Goal: Task Accomplishment & Management: Use online tool/utility

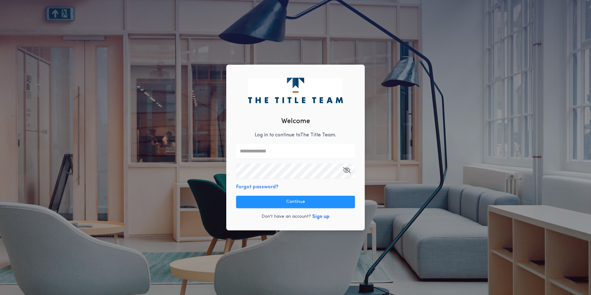
click at [261, 153] on input "text" at bounding box center [295, 151] width 119 height 15
type input "**********"
click at [317, 216] on button "Sign up" at bounding box center [320, 216] width 17 height 7
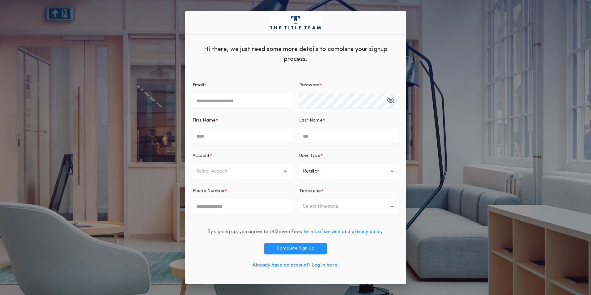
click at [223, 102] on input "Email *" at bounding box center [241, 100] width 99 height 15
type input "**********"
click at [260, 140] on input "First Name *" at bounding box center [241, 136] width 99 height 15
type input "****"
type input "*****"
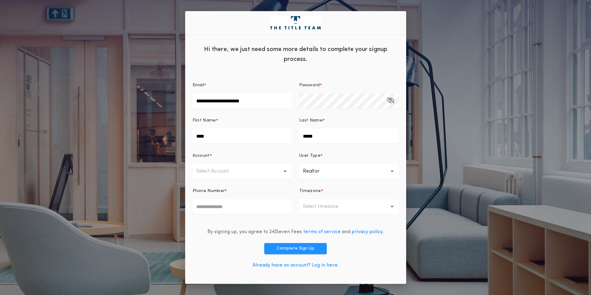
click at [285, 169] on button "Select Account" at bounding box center [241, 171] width 99 height 15
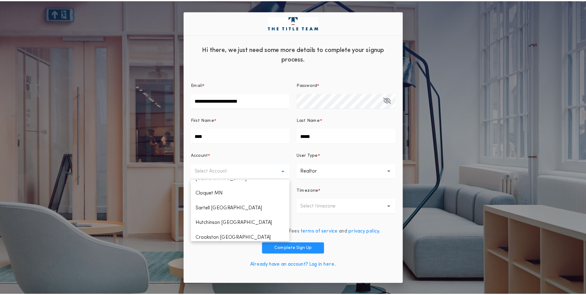
scroll to position [185, 0]
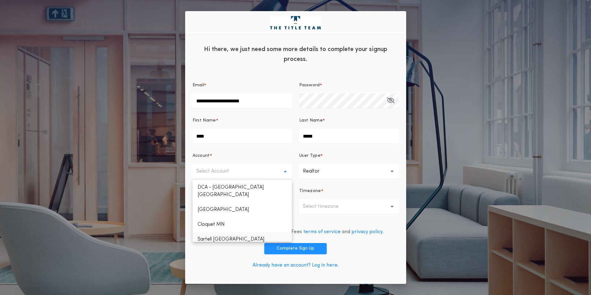
click at [230, 232] on p "Sartell [GEOGRAPHIC_DATA]" at bounding box center [241, 239] width 99 height 15
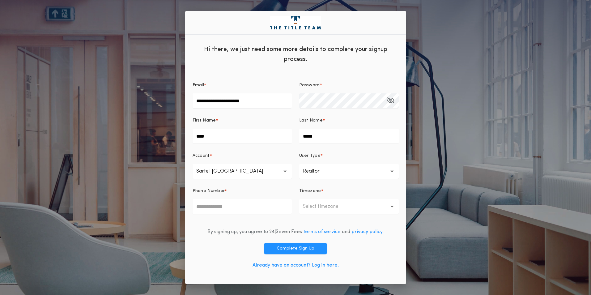
click at [393, 170] on icon "button" at bounding box center [391, 171] width 3 height 15
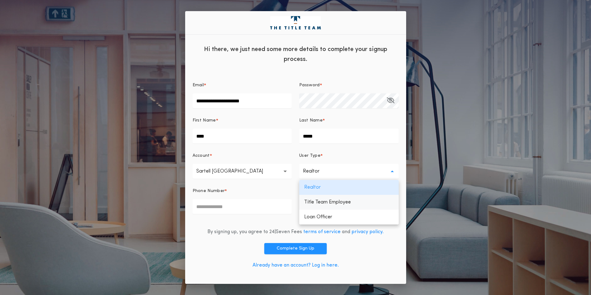
click at [343, 202] on p "Title Team Employee" at bounding box center [348, 202] width 99 height 15
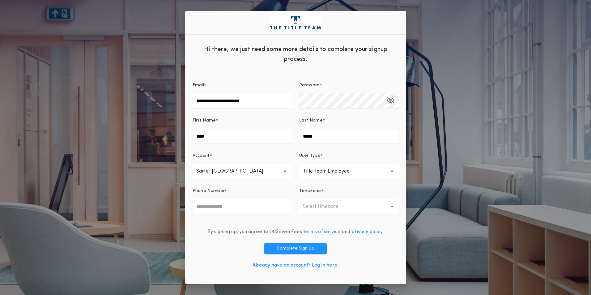
click at [198, 206] on input "Phone Number *" at bounding box center [241, 206] width 99 height 15
type input "**********"
click at [391, 205] on icon "button" at bounding box center [391, 206] width 3 height 15
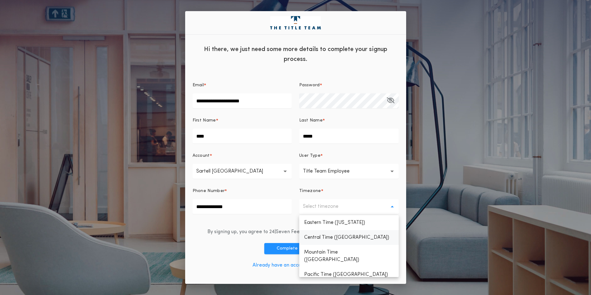
click at [348, 238] on p "Central Time ([GEOGRAPHIC_DATA])" at bounding box center [348, 237] width 99 height 15
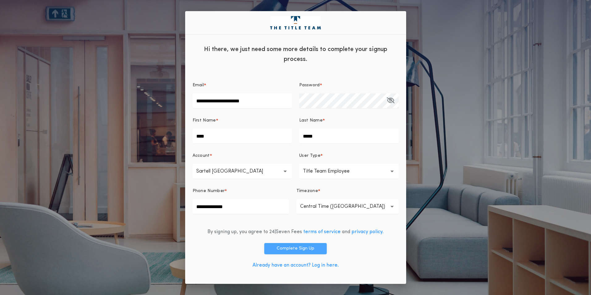
click at [303, 249] on button "Complete Sign Up" at bounding box center [295, 248] width 62 height 11
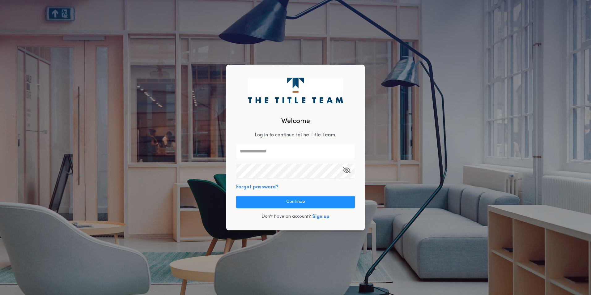
click at [286, 153] on input "text" at bounding box center [295, 151] width 119 height 15
type input "**********"
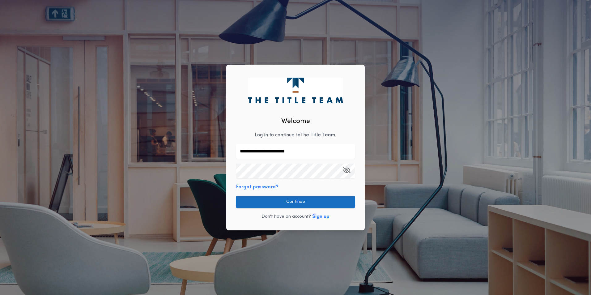
click at [273, 202] on button "Continue" at bounding box center [295, 202] width 119 height 12
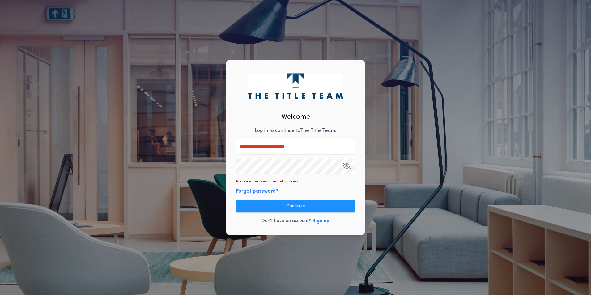
click at [346, 166] on icon "button" at bounding box center [347, 166] width 8 height 0
click at [304, 147] on input "**********" at bounding box center [295, 146] width 119 height 15
drag, startPoint x: 301, startPoint y: 146, endPoint x: 218, endPoint y: 147, distance: 83.7
click at [220, 146] on div "**********" at bounding box center [295, 147] width 591 height 295
type input "**********"
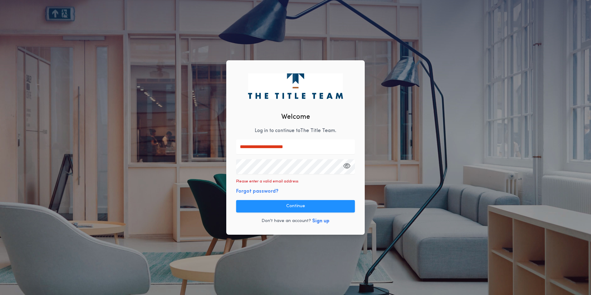
click at [291, 205] on button "Continue" at bounding box center [295, 206] width 119 height 12
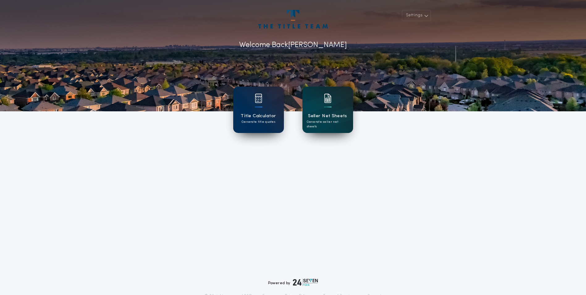
click at [323, 105] on div "Seller Net Sheets Generate seller net sheets" at bounding box center [327, 110] width 51 height 46
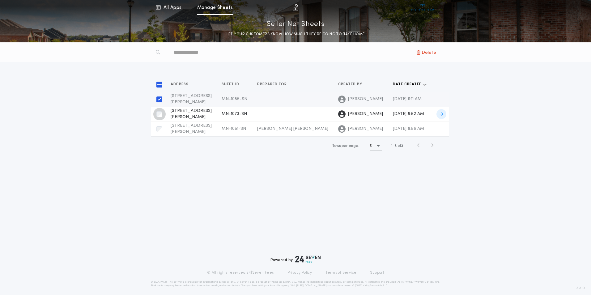
click at [156, 112] on div "button" at bounding box center [159, 114] width 12 height 12
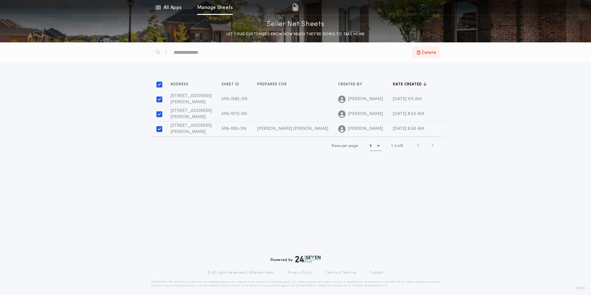
click at [429, 54] on span "Delete" at bounding box center [428, 52] width 15 height 7
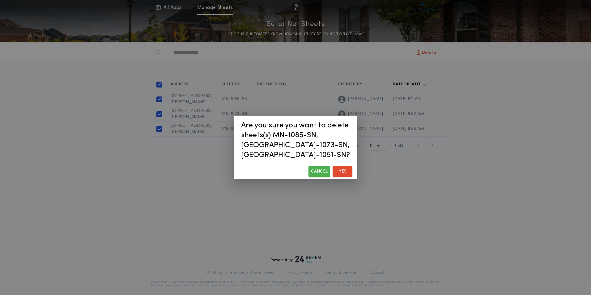
click at [342, 167] on button "Yes" at bounding box center [342, 171] width 20 height 11
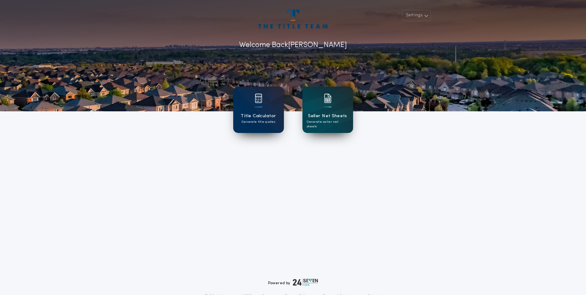
click at [414, 67] on div at bounding box center [293, 55] width 586 height 111
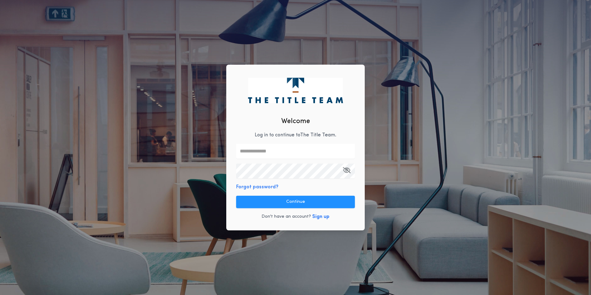
click at [284, 146] on input "text" at bounding box center [295, 151] width 119 height 15
type input "**********"
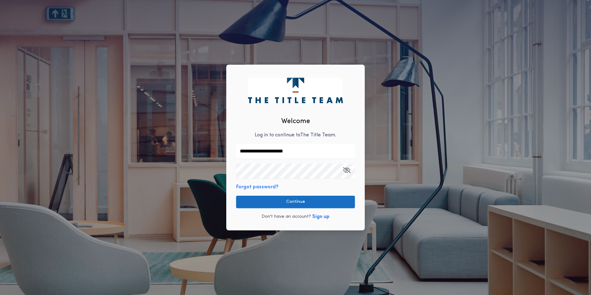
click at [271, 203] on button "Continue" at bounding box center [295, 202] width 119 height 12
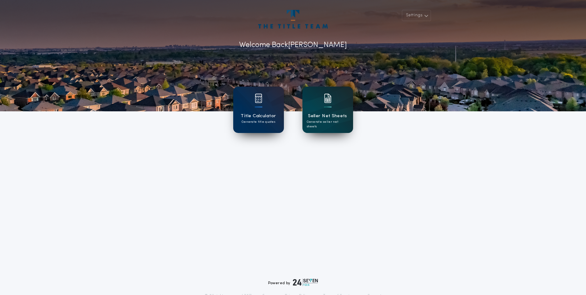
click at [328, 112] on div "Seller Net Sheets Generate seller net sheets" at bounding box center [327, 110] width 51 height 46
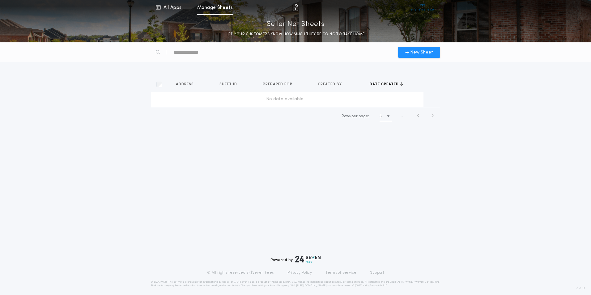
click at [287, 98] on div "No data available" at bounding box center [284, 99] width 263 height 6
click at [420, 54] on span "New Sheet" at bounding box center [421, 52] width 23 height 6
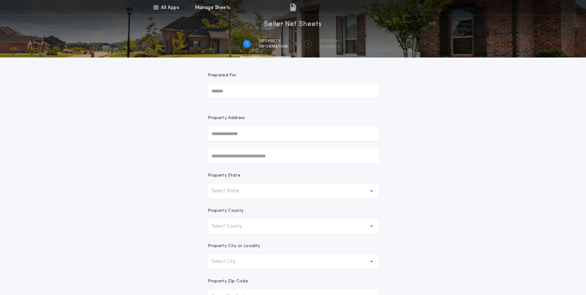
click at [241, 133] on input "text" at bounding box center [293, 133] width 171 height 15
click at [239, 93] on input "Prepared For" at bounding box center [293, 90] width 171 height 15
drag, startPoint x: 239, startPoint y: 91, endPoint x: 235, endPoint y: 91, distance: 3.8
click at [235, 91] on input "Prepared For" at bounding box center [293, 90] width 171 height 15
drag, startPoint x: 235, startPoint y: 90, endPoint x: 189, endPoint y: 90, distance: 45.7
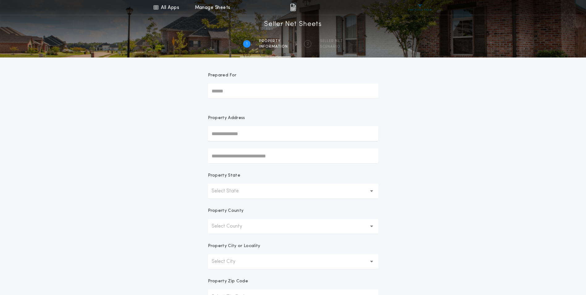
click at [189, 90] on div "All Apps Title Calculator Seller Net Sheets Menu All Apps Manage Sheets 1 /2 Se…" at bounding box center [293, 176] width 586 height 353
click at [277, 134] on input "text" at bounding box center [293, 133] width 171 height 15
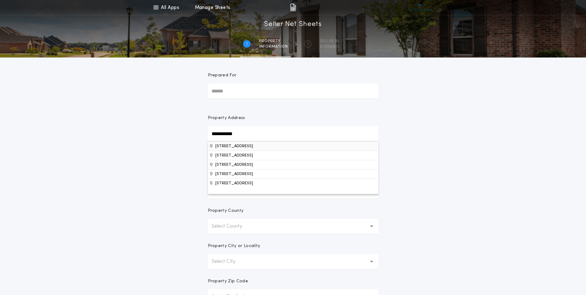
click at [267, 146] on button "[STREET_ADDRESS]" at bounding box center [293, 145] width 171 height 9
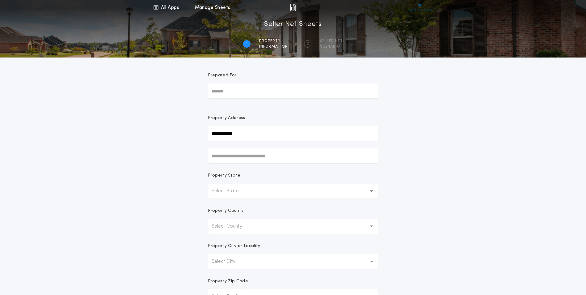
type input "**********"
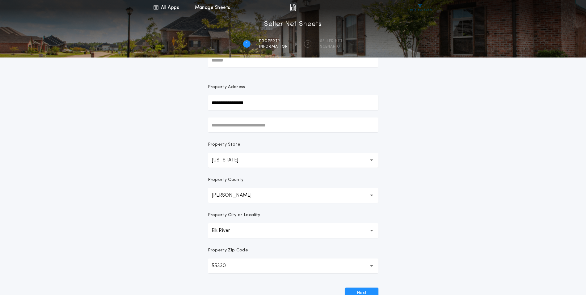
scroll to position [62, 0]
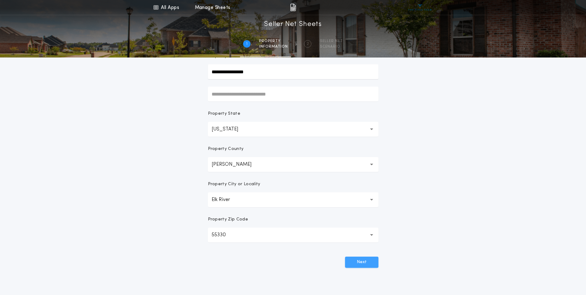
click at [361, 261] on button "Next" at bounding box center [361, 261] width 33 height 11
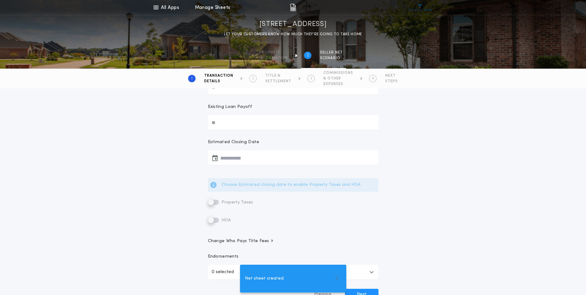
scroll to position [0, 0]
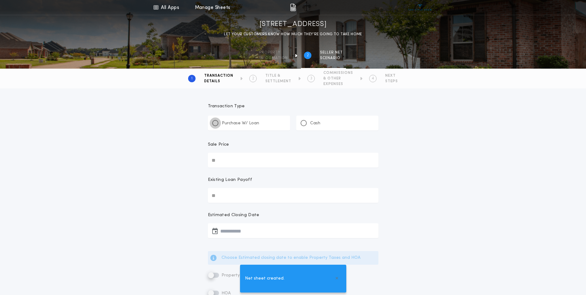
drag, startPoint x: 216, startPoint y: 121, endPoint x: 230, endPoint y: 151, distance: 32.9
click at [216, 122] on div at bounding box center [215, 122] width 3 height 3
click at [232, 163] on input "Sale Price" at bounding box center [293, 160] width 171 height 15
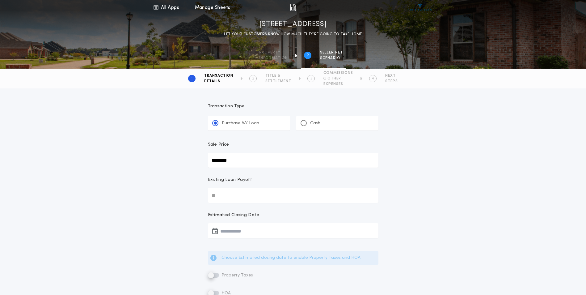
scroll to position [62, 0]
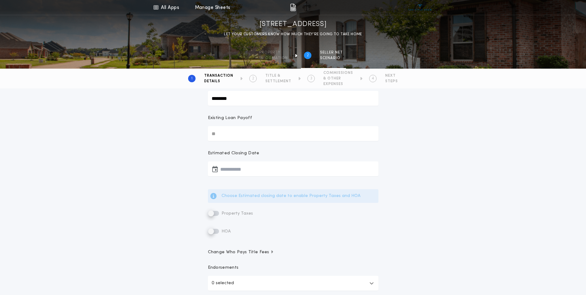
type input "********"
click at [232, 131] on input "Existing Loan Payoff" at bounding box center [293, 133] width 171 height 15
type input "********"
click at [251, 165] on button "button" at bounding box center [293, 168] width 171 height 15
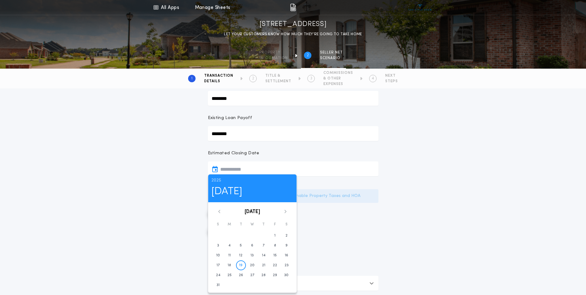
click at [286, 212] on icon at bounding box center [286, 211] width 4 height 4
click at [266, 256] on button "18" at bounding box center [264, 255] width 10 height 10
type input "**********"
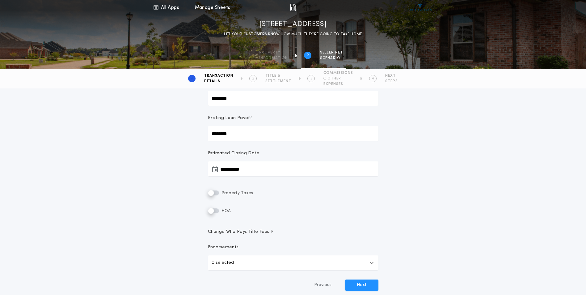
scroll to position [124, 0]
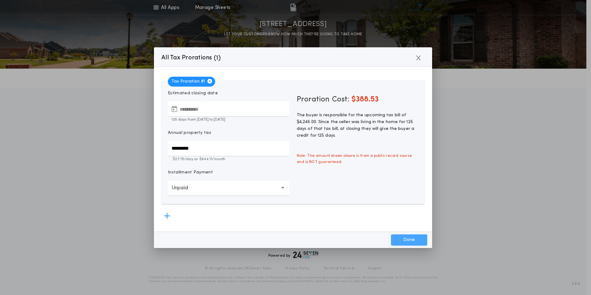
click at [414, 239] on button "Done" at bounding box center [409, 239] width 36 height 11
type input "*****"
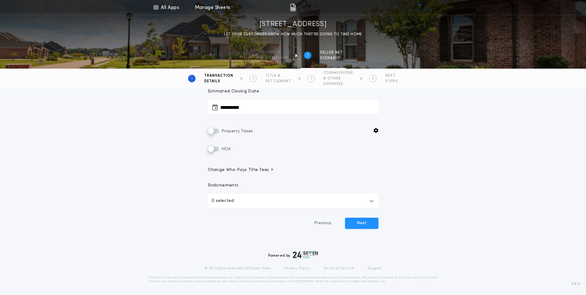
click at [373, 198] on button "0 selected" at bounding box center [293, 200] width 171 height 15
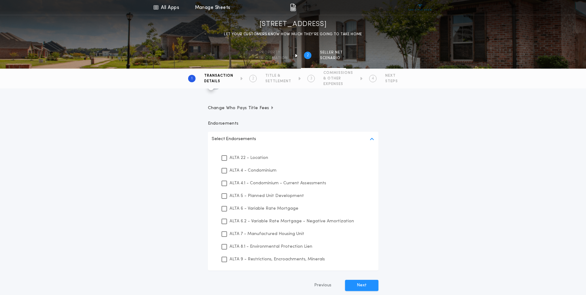
scroll to position [216, 0]
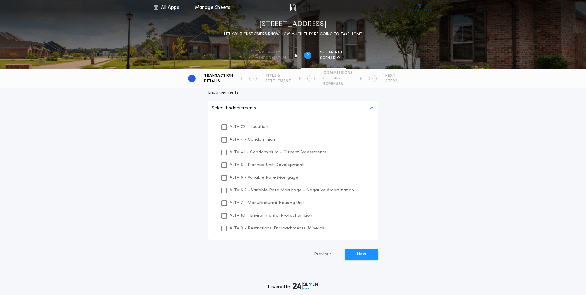
click at [453, 194] on div "**********" at bounding box center [293, 74] width 586 height 405
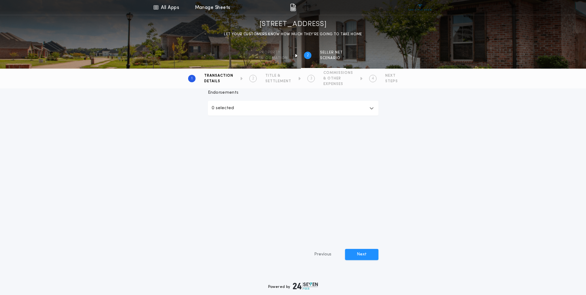
scroll to position [124, 0]
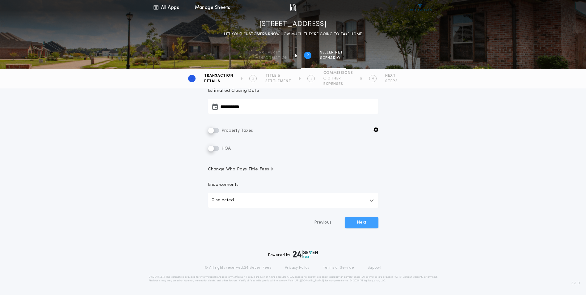
click at [364, 220] on button "Next" at bounding box center [361, 222] width 33 height 11
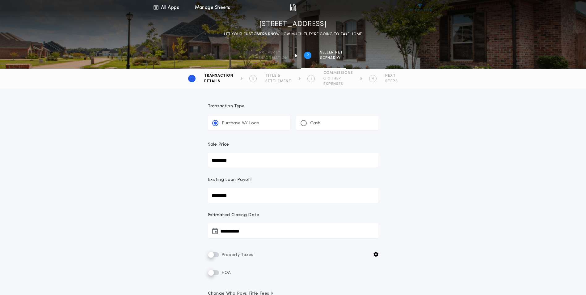
scroll to position [62, 0]
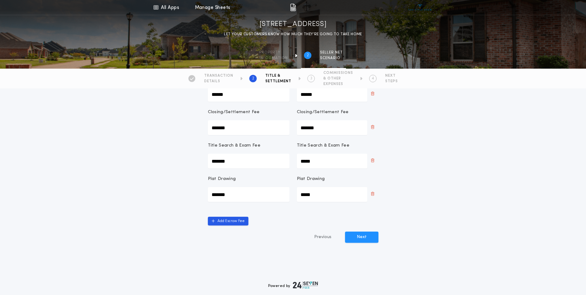
scroll to position [112, 0]
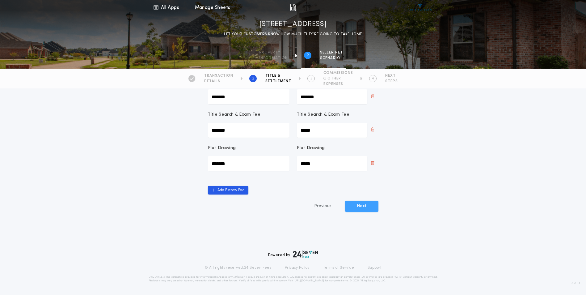
click at [360, 204] on button "Next" at bounding box center [361, 206] width 33 height 11
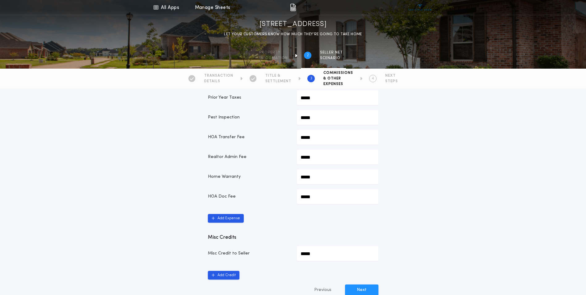
scroll to position [278, 0]
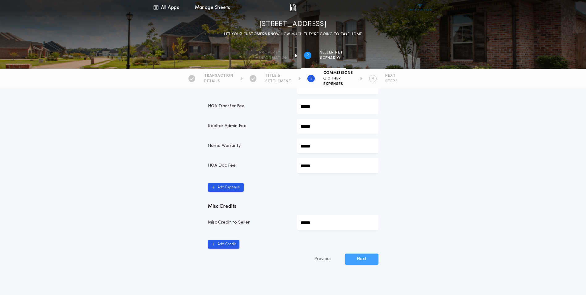
click at [368, 258] on button "Next" at bounding box center [361, 258] width 33 height 11
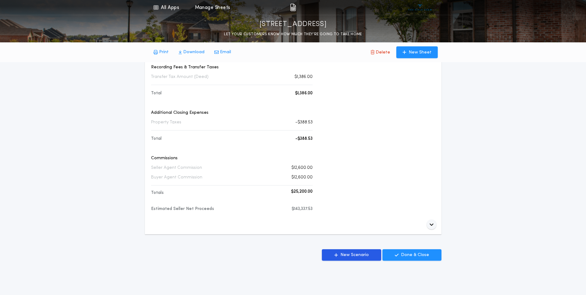
scroll to position [216, 0]
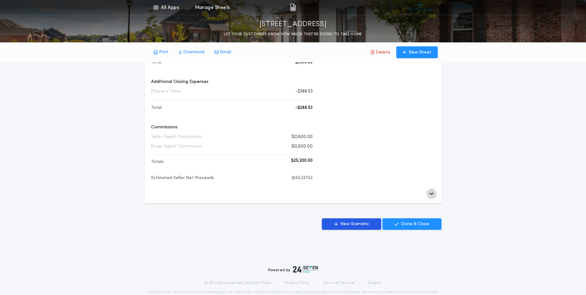
click at [434, 192] on button "button" at bounding box center [432, 193] width 10 height 10
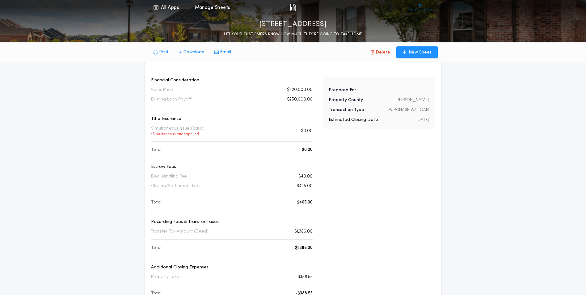
scroll to position [0, 0]
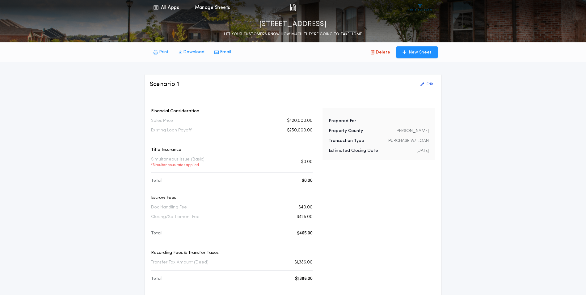
drag, startPoint x: 192, startPoint y: 52, endPoint x: 197, endPoint y: 53, distance: 4.7
click at [194, 52] on p "Download" at bounding box center [193, 52] width 21 height 6
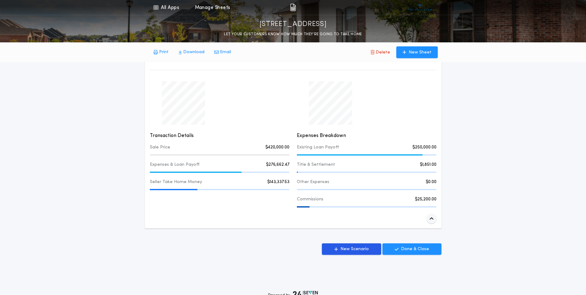
scroll to position [380, 0]
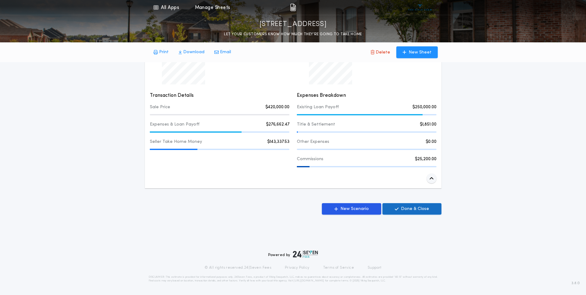
click at [426, 208] on p "Done & Close" at bounding box center [415, 209] width 28 height 6
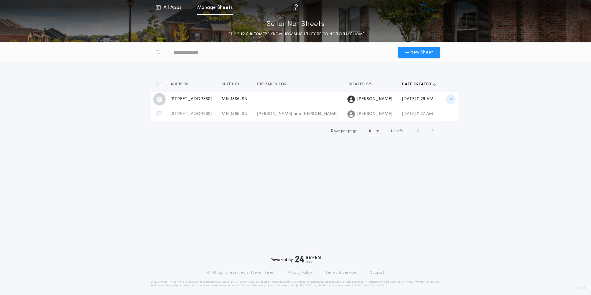
drag, startPoint x: 160, startPoint y: 96, endPoint x: 164, endPoint y: 95, distance: 4.0
click at [161, 95] on div "button" at bounding box center [159, 99] width 12 height 12
click at [429, 51] on span "Delete" at bounding box center [428, 52] width 15 height 7
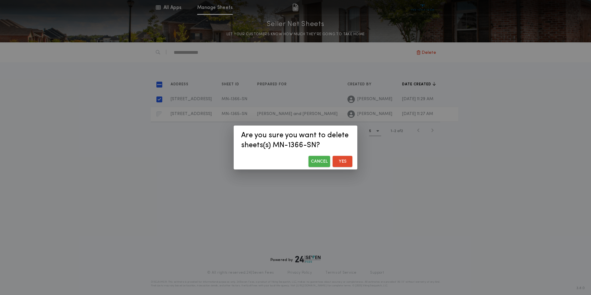
click at [345, 161] on button "Yes" at bounding box center [342, 161] width 20 height 11
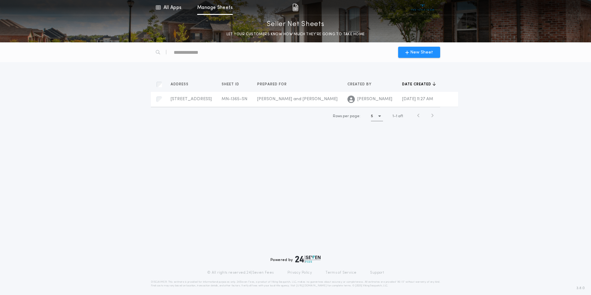
click at [378, 115] on icon "button" at bounding box center [379, 116] width 2 height 4
click at [433, 151] on div "New Sheet Address Sheets Sheet ID Sheets Prepared for Sheets Created by Sheets …" at bounding box center [295, 168] width 591 height 252
click at [449, 99] on icon at bounding box center [451, 99] width 4 height 4
